Goal: Information Seeking & Learning: Learn about a topic

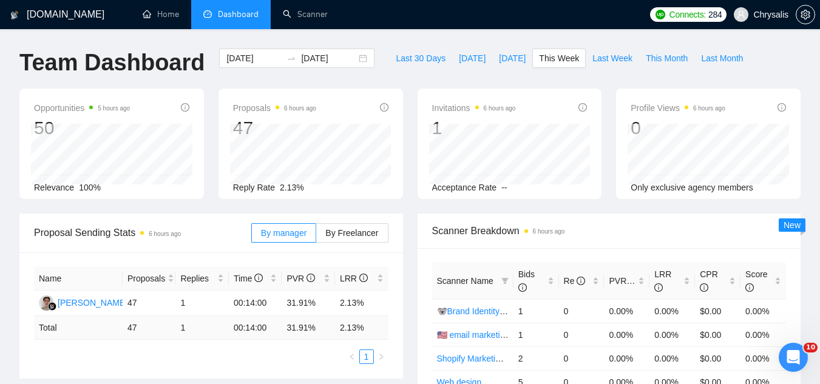
click at [768, 15] on span "Chrysalis" at bounding box center [771, 15] width 35 height 0
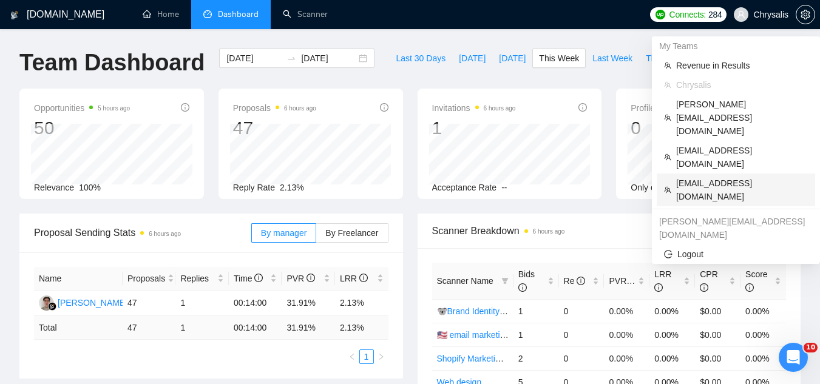
click at [710, 177] on span "[EMAIL_ADDRESS][DOMAIN_NAME]" at bounding box center [742, 190] width 132 height 27
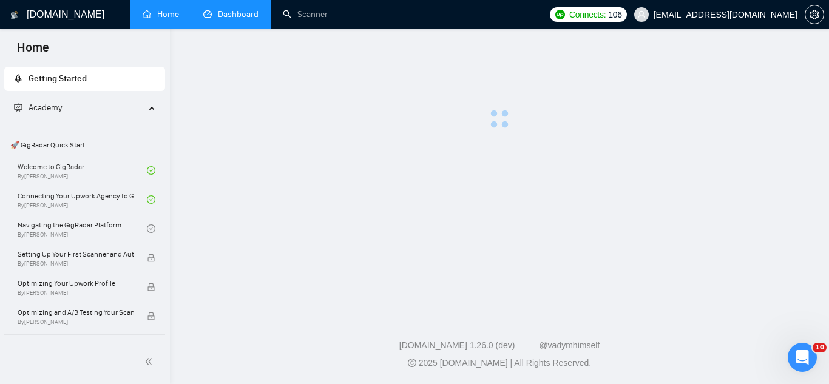
click at [231, 13] on link "Dashboard" at bounding box center [230, 14] width 55 height 10
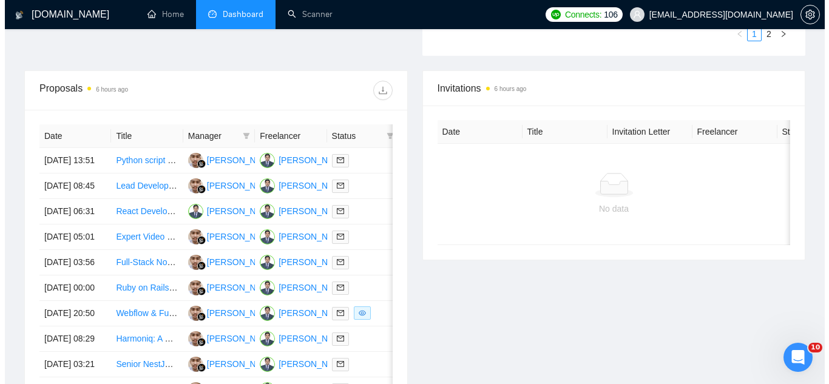
scroll to position [486, 0]
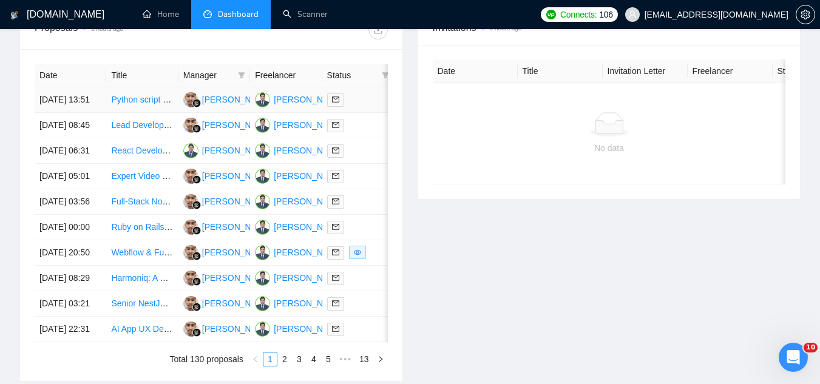
click at [152, 113] on td "Python script updates and automation" at bounding box center [142, 100] width 72 height 26
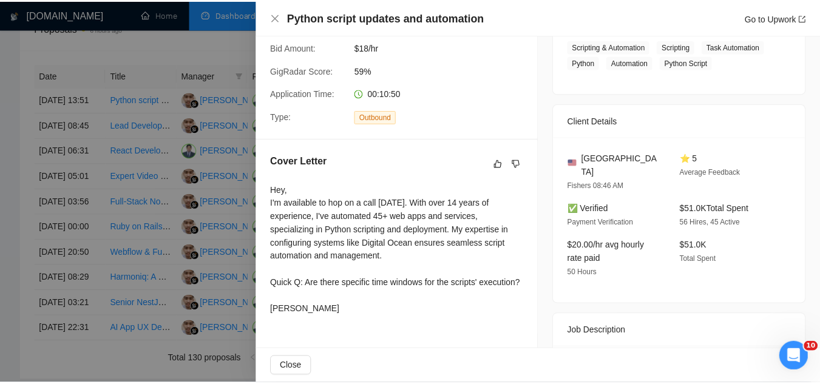
scroll to position [0, 0]
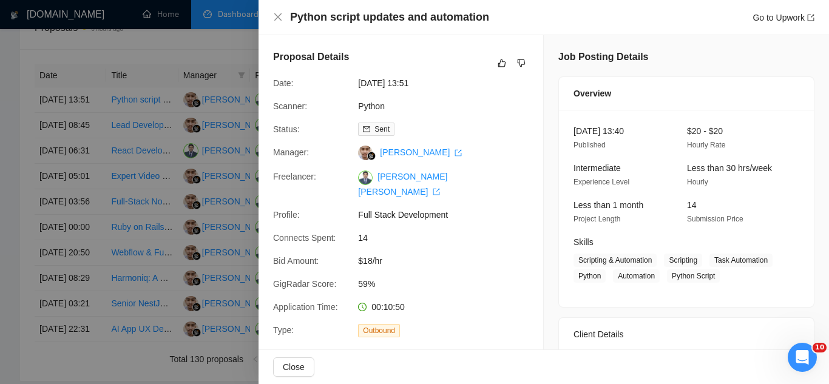
click at [183, 52] on div at bounding box center [414, 192] width 829 height 384
